Goal: Information Seeking & Learning: Learn about a topic

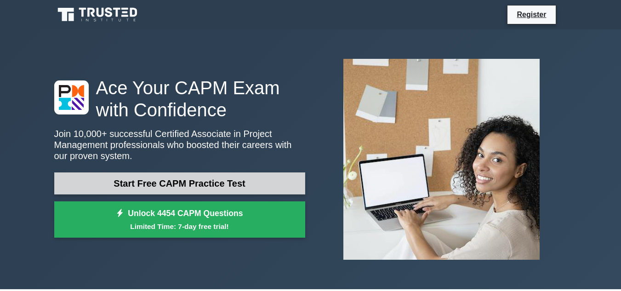
click at [245, 181] on link "Start Free CAPM Practice Test" at bounding box center [179, 183] width 251 height 22
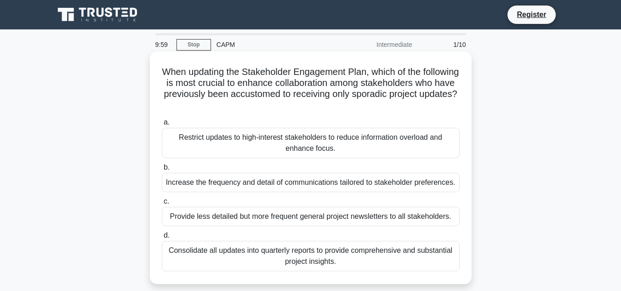
click at [249, 140] on div "Restrict updates to high-interest stakeholders to reduce information overload a…" at bounding box center [311, 143] width 298 height 30
click at [162, 126] on input "a. Restrict updates to high-interest stakeholders to reduce information overloa…" at bounding box center [162, 123] width 0 height 6
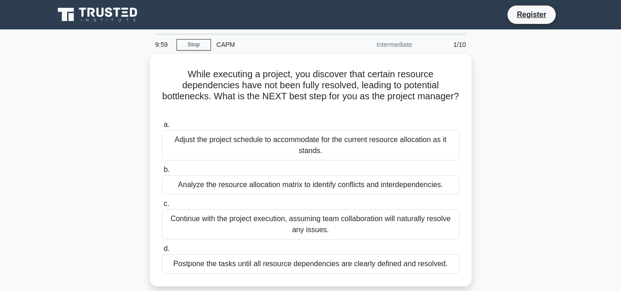
click at [249, 140] on div "Adjust the project schedule to accommodate for the current resource allocation …" at bounding box center [311, 145] width 298 height 30
click at [162, 128] on input "a. Adjust the project schedule to accommodate for the current resource allocati…" at bounding box center [162, 125] width 0 height 6
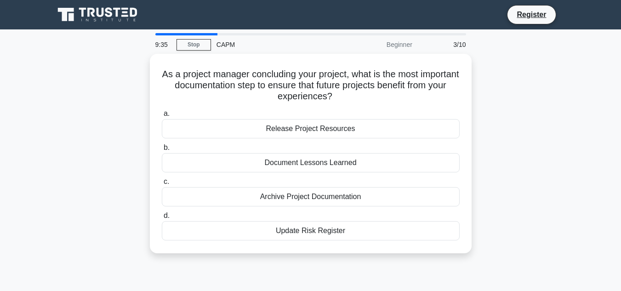
click at [224, 47] on div "CAPM" at bounding box center [274, 44] width 126 height 18
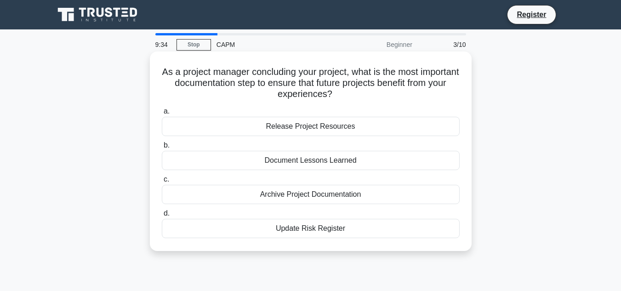
click at [310, 132] on div "Release Project Resources" at bounding box center [311, 126] width 298 height 19
click at [162, 115] on input "a. Release Project Resources" at bounding box center [162, 112] width 0 height 6
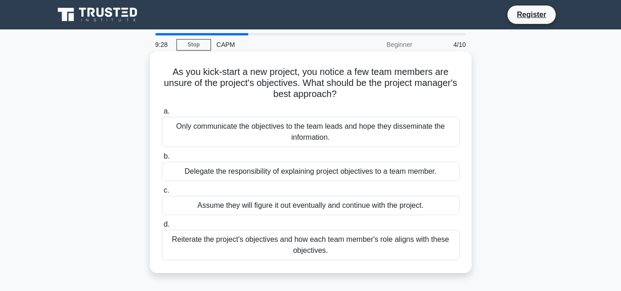
click at [324, 127] on div "Only communicate the objectives to the team leads and hope they disseminate the…" at bounding box center [311, 132] width 298 height 30
click at [162, 115] on input "a. Only communicate the objectives to the team leads and hope they disseminate …" at bounding box center [162, 112] width 0 height 6
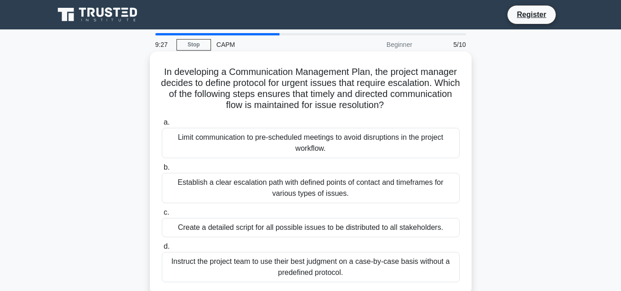
click at [328, 138] on div "Limit communication to pre-scheduled meetings to avoid disruptions in the proje…" at bounding box center [311, 143] width 298 height 30
click at [162, 126] on input "a. Limit communication to pre-scheduled meetings to avoid disruptions in the pr…" at bounding box center [162, 123] width 0 height 6
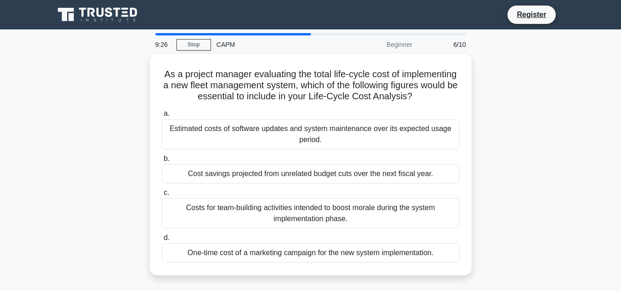
click at [328, 138] on div "Estimated costs of software updates and system maintenance over its expected us…" at bounding box center [311, 134] width 298 height 30
click at [162, 117] on input "a. Estimated costs of software updates and system maintenance over its expected…" at bounding box center [162, 114] width 0 height 6
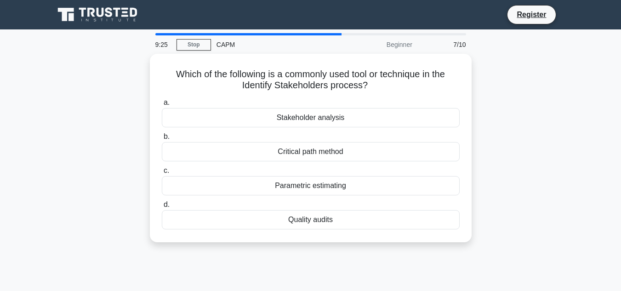
click at [328, 138] on label "b. Critical path method" at bounding box center [311, 146] width 298 height 30
click at [162, 138] on input "b. Critical path method" at bounding box center [162, 137] width 0 height 6
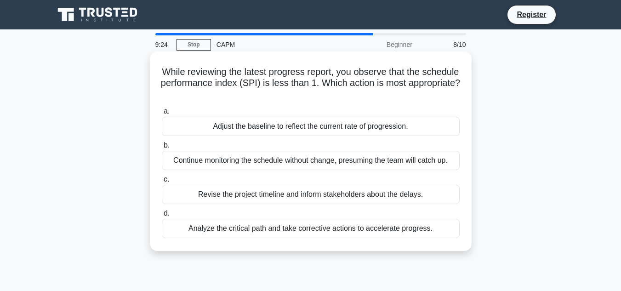
click at [328, 147] on label "b. Continue monitoring the schedule without change, presuming the team will cat…" at bounding box center [311, 155] width 298 height 30
click at [162, 147] on input "b. Continue monitoring the schedule without change, presuming the team will cat…" at bounding box center [162, 146] width 0 height 6
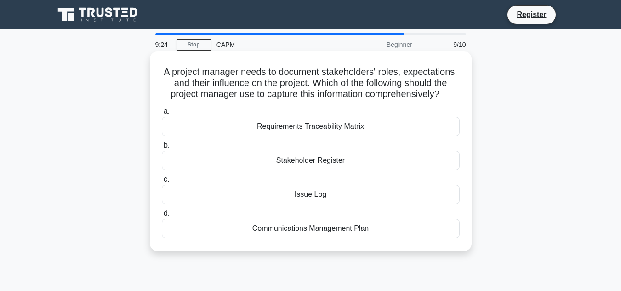
click at [348, 133] on div "Requirements Traceability Matrix" at bounding box center [311, 126] width 298 height 19
click at [162, 115] on input "a. Requirements Traceability Matrix" at bounding box center [162, 112] width 0 height 6
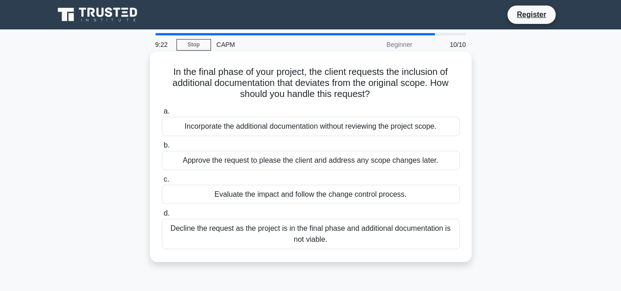
click at [338, 199] on div "Evaluate the impact and follow the change control process." at bounding box center [311, 194] width 298 height 19
click at [162, 183] on input "c. Evaluate the impact and follow the change control process." at bounding box center [162, 180] width 0 height 6
